Goal: Check status: Check status

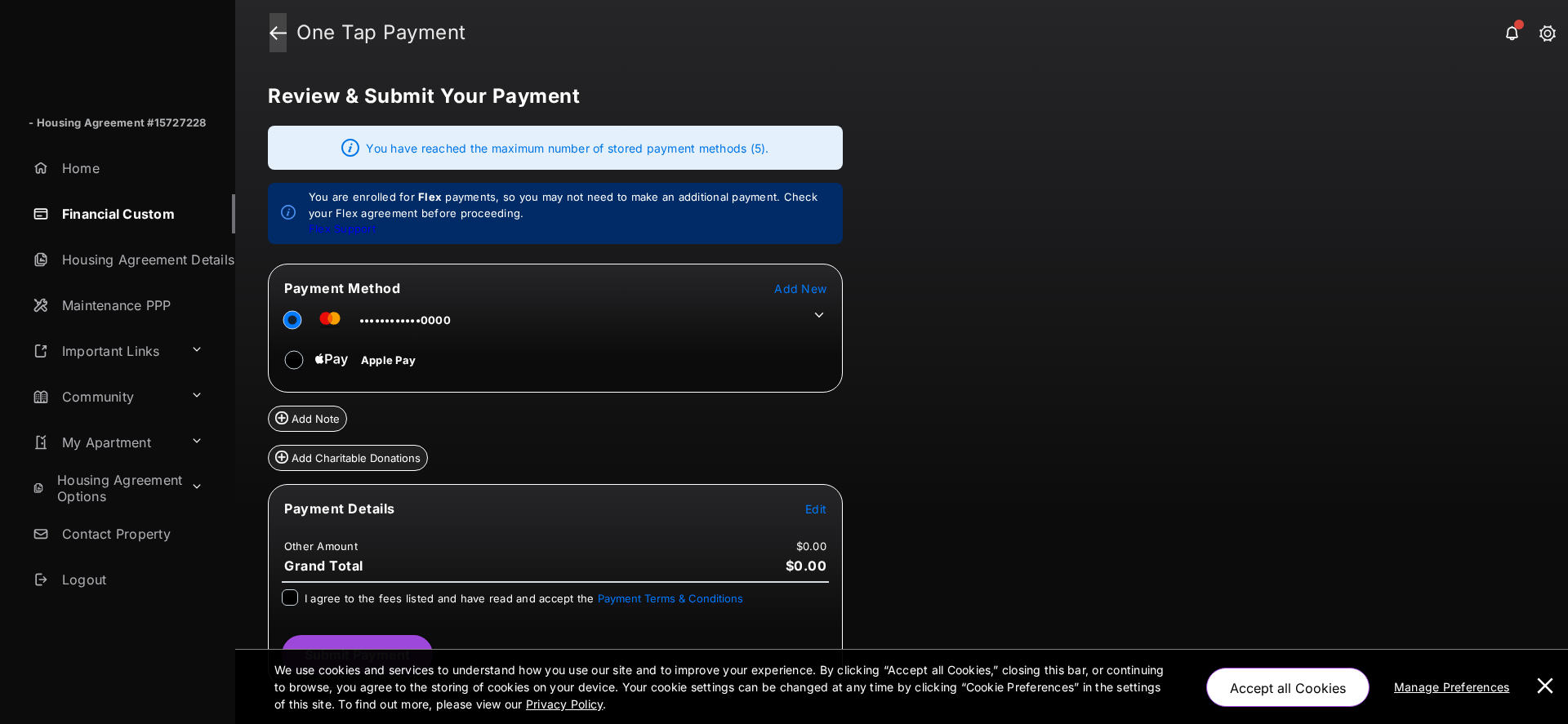
click at [281, 32] on link at bounding box center [278, 33] width 17 height 39
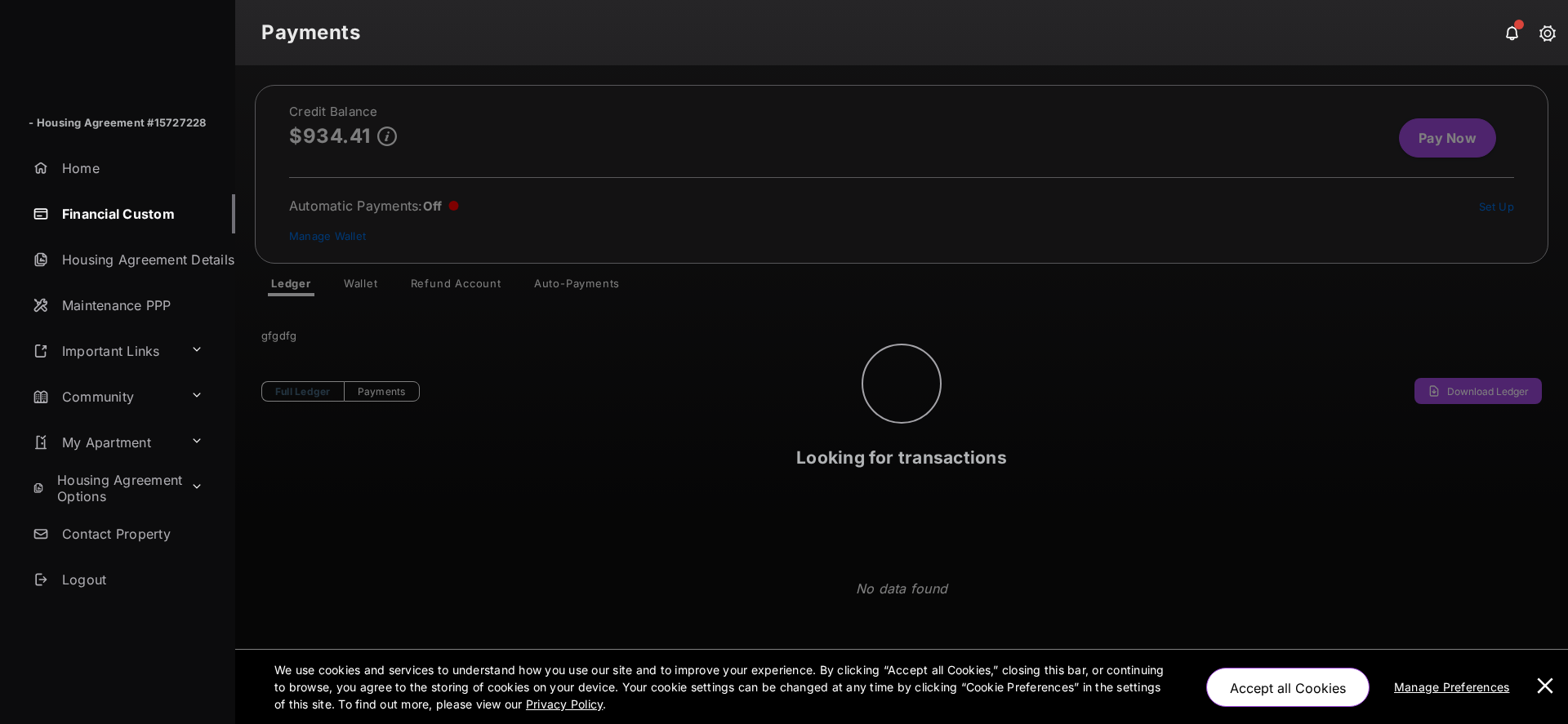
click at [297, 108] on div "Looking for transactions" at bounding box center [901, 395] width 1333 height 659
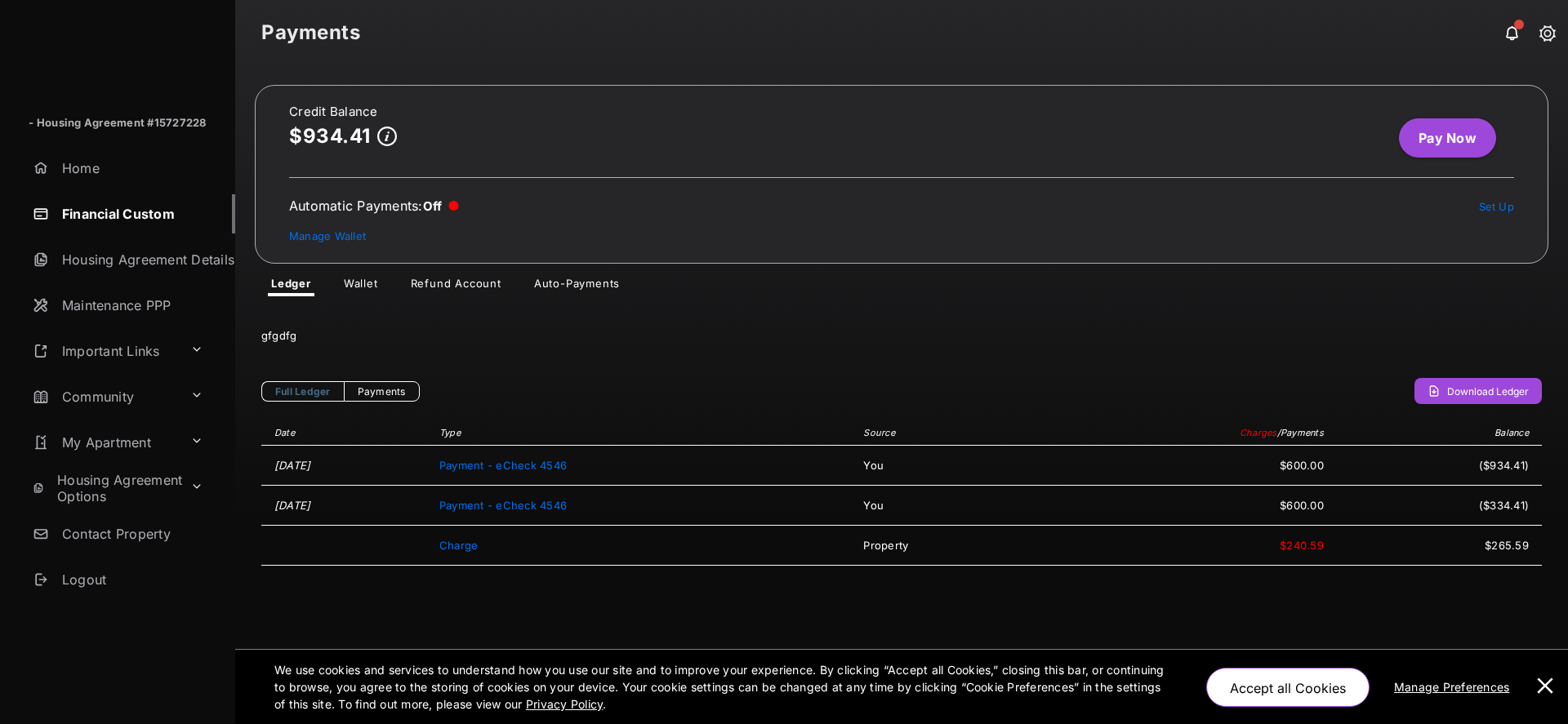
click at [289, 112] on h2 "Credit Balance" at bounding box center [343, 112] width 108 height 13
copy h2 "Credit Balance"
click at [331, 136] on p "$934.41" at bounding box center [330, 136] width 82 height 22
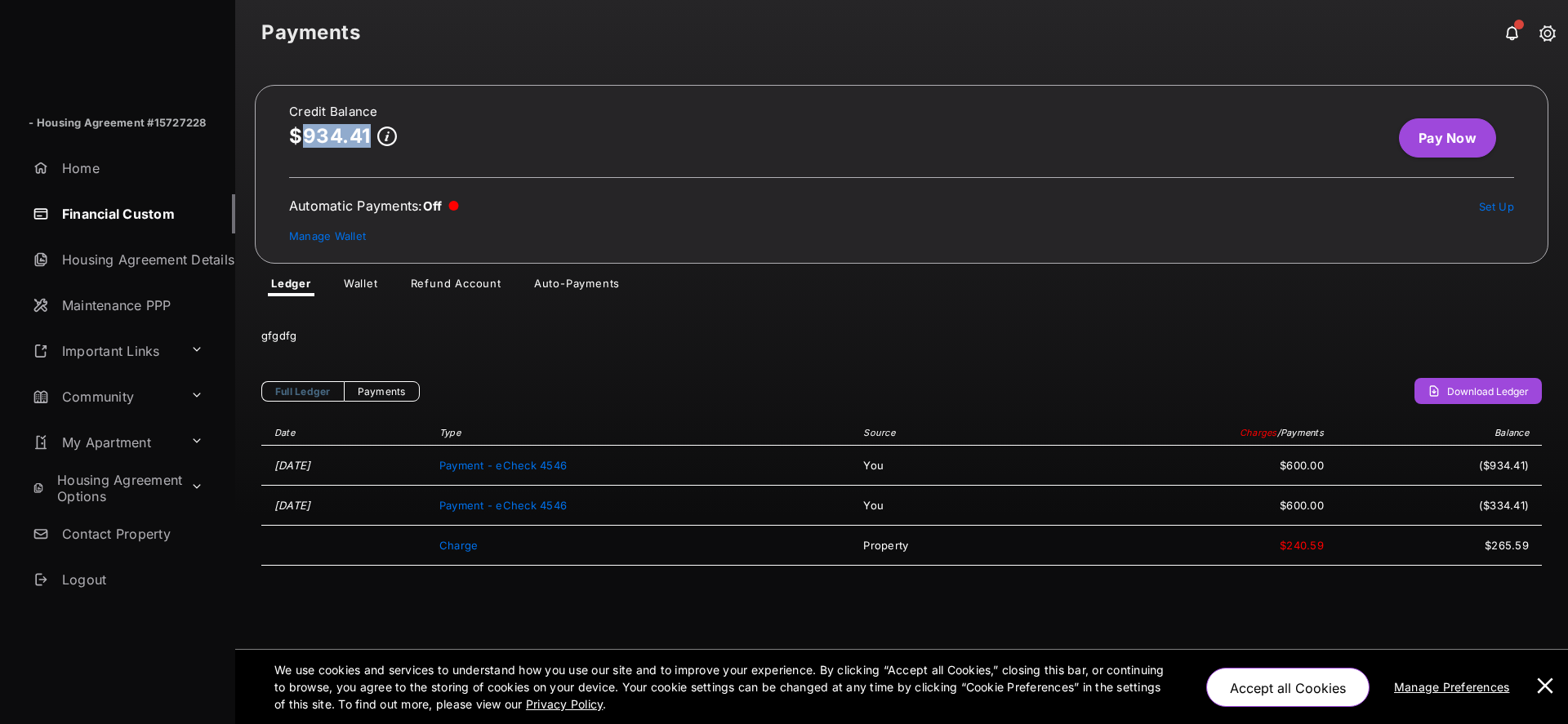
click at [331, 136] on p "$934.41" at bounding box center [330, 136] width 82 height 22
copy div "$934.41"
